Goal: Find specific page/section: Find specific page/section

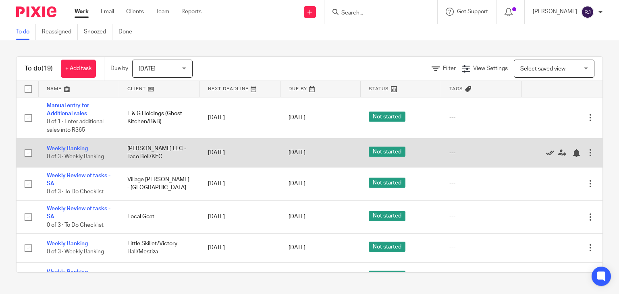
click at [546, 153] on icon at bounding box center [550, 153] width 8 height 8
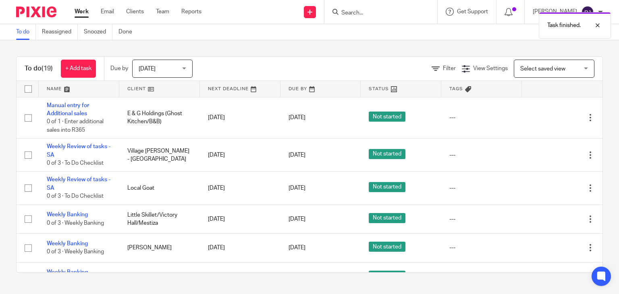
click at [546, 153] on icon at bounding box center [550, 155] width 8 height 8
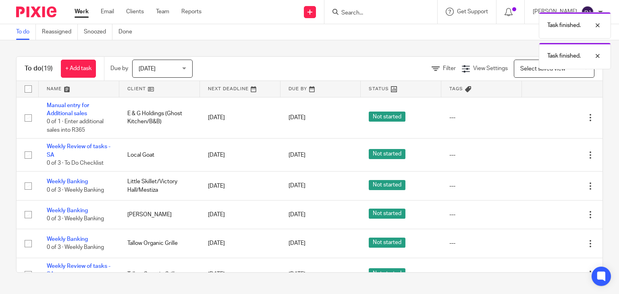
click at [546, 153] on icon at bounding box center [550, 155] width 8 height 8
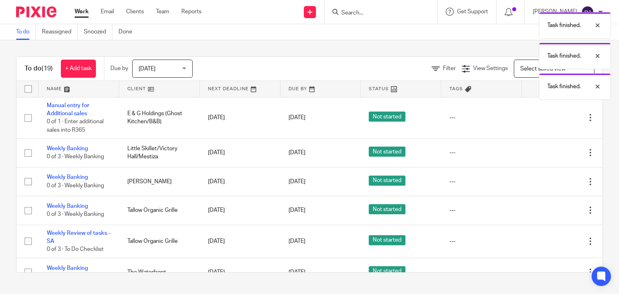
click at [546, 153] on icon at bounding box center [550, 153] width 8 height 8
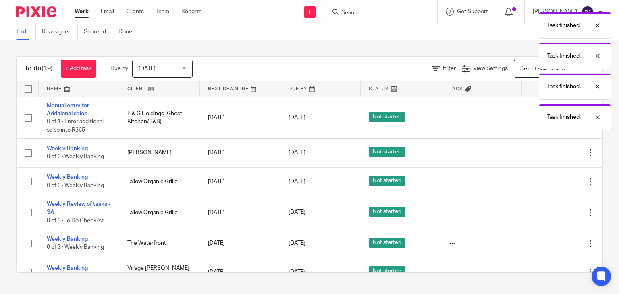
click at [546, 153] on icon at bounding box center [550, 153] width 8 height 8
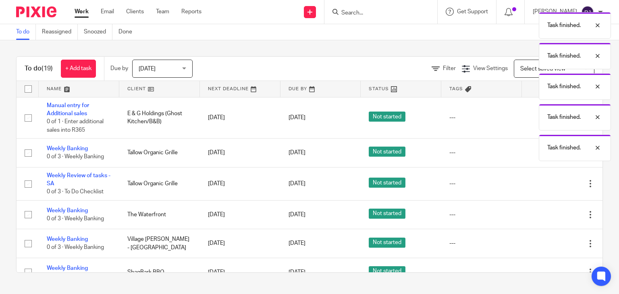
click at [529, 153] on div "Task finished. Task finished. Task finished. Task finished. Task finished." at bounding box center [461, 84] width 302 height 153
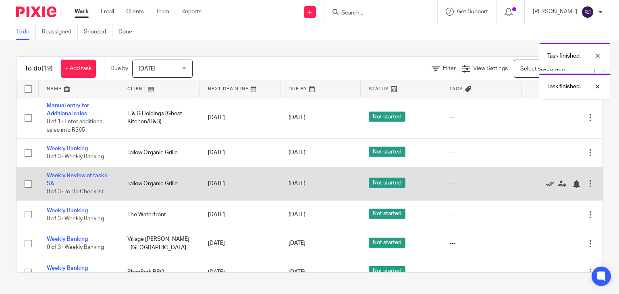
click at [546, 185] on icon at bounding box center [550, 184] width 8 height 8
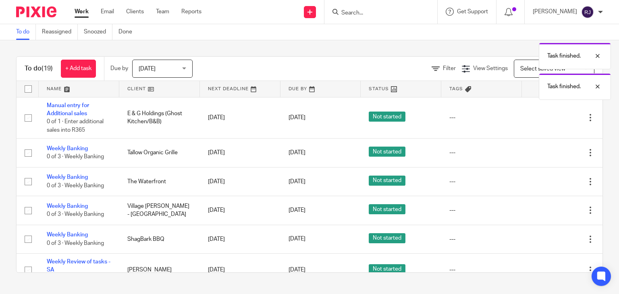
click at [546, 185] on icon at bounding box center [550, 182] width 8 height 8
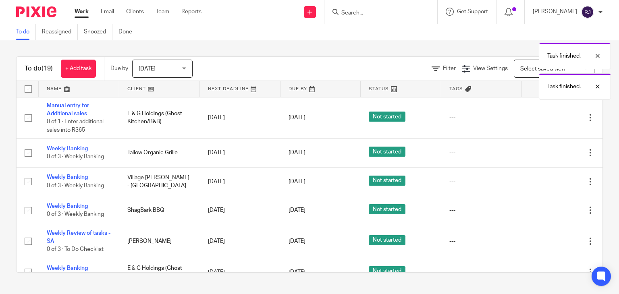
click at [546, 185] on icon at bounding box center [550, 182] width 8 height 8
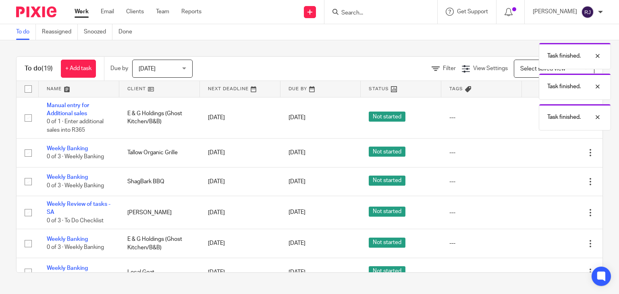
click at [546, 185] on icon at bounding box center [550, 182] width 8 height 8
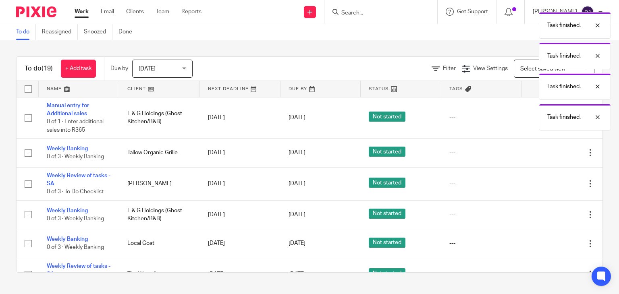
click at [546, 185] on icon at bounding box center [550, 184] width 8 height 8
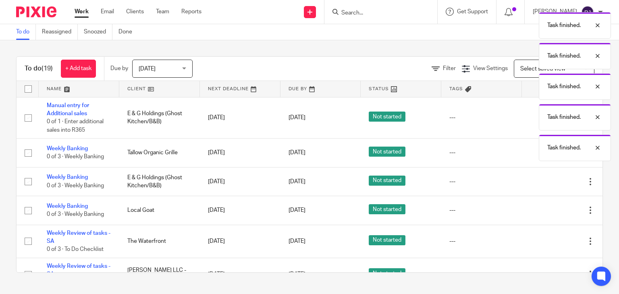
click at [546, 185] on icon at bounding box center [550, 182] width 8 height 8
click at [546, 207] on icon at bounding box center [550, 211] width 8 height 8
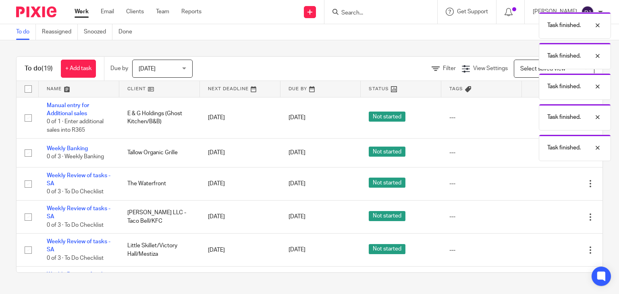
click at [546, 185] on icon at bounding box center [550, 184] width 8 height 8
click at [546, 213] on icon at bounding box center [550, 217] width 8 height 8
click at [530, 213] on div at bounding box center [558, 217] width 56 height 8
click at [530, 185] on div at bounding box center [558, 184] width 56 height 8
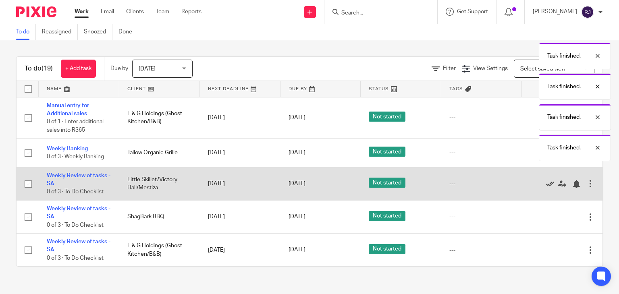
click at [546, 184] on icon at bounding box center [550, 184] width 8 height 8
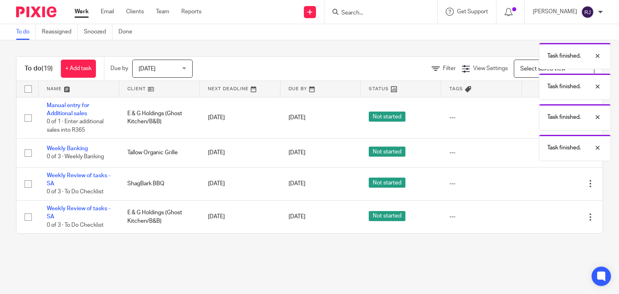
click at [546, 184] on icon at bounding box center [550, 184] width 8 height 8
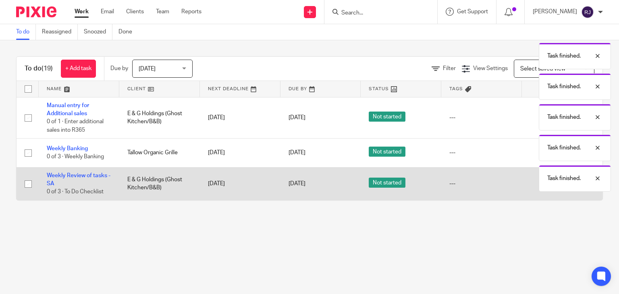
click at [546, 183] on icon at bounding box center [550, 184] width 8 height 8
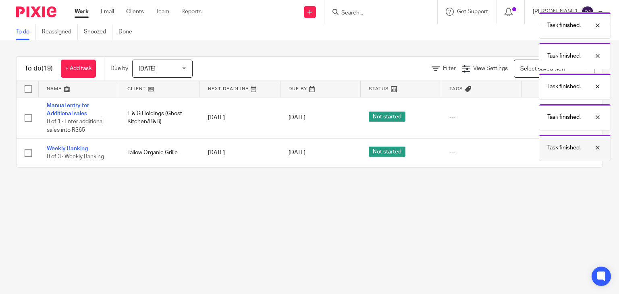
click at [593, 148] on div at bounding box center [592, 148] width 22 height 10
click at [597, 146] on div "Task finished. Task finished. Task finished. Task finished. Task finished." at bounding box center [461, 100] width 302 height 184
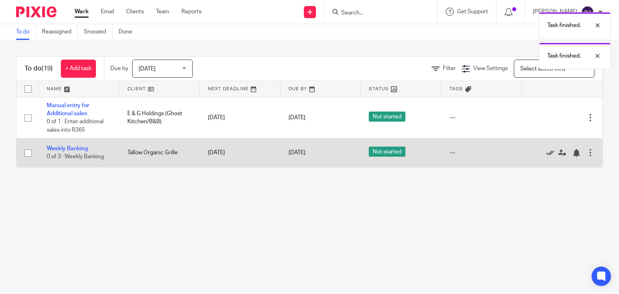
click at [546, 156] on link at bounding box center [552, 153] width 12 height 8
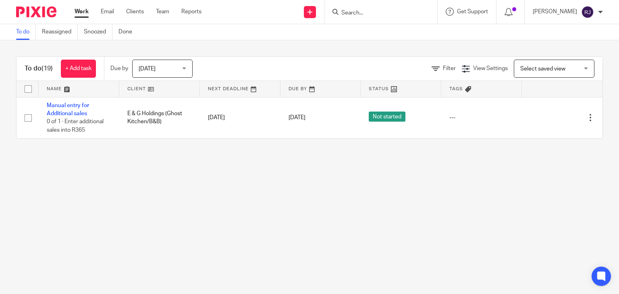
click at [356, 2] on div at bounding box center [381, 12] width 113 height 24
click at [355, 12] on input "Search" at bounding box center [377, 13] width 73 height 7
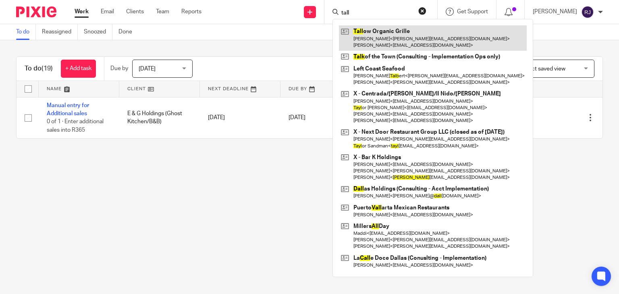
type input "tall"
click at [377, 39] on link at bounding box center [433, 37] width 188 height 25
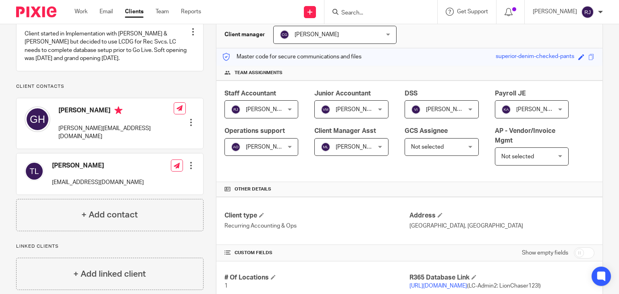
scroll to position [81, 0]
